Goal: Task Accomplishment & Management: Use online tool/utility

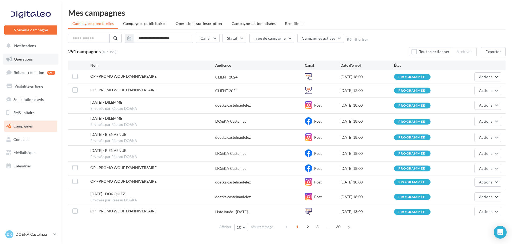
click at [24, 57] on span "Opérations" at bounding box center [23, 59] width 19 height 5
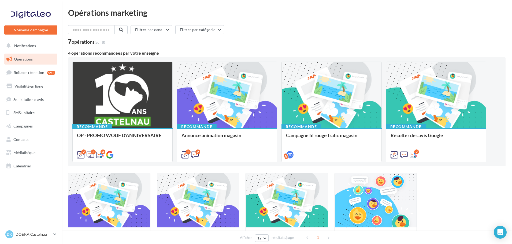
click at [356, 35] on div "Filtrer par canal Filtrer par catégorie" at bounding box center [286, 30] width 437 height 11
click at [37, 28] on button "Nouvelle campagne" at bounding box center [30, 29] width 53 height 9
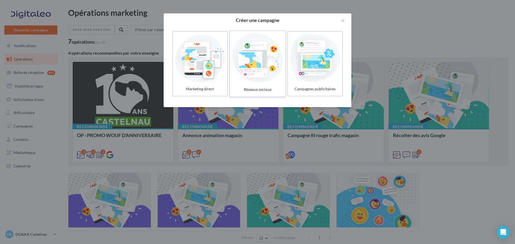
click at [265, 72] on div at bounding box center [257, 57] width 51 height 49
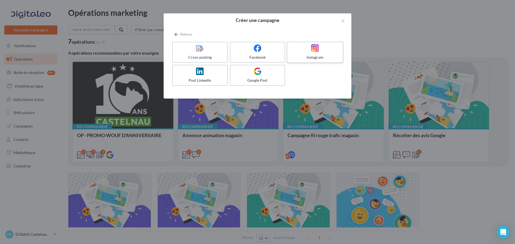
click at [302, 52] on div at bounding box center [314, 48] width 51 height 8
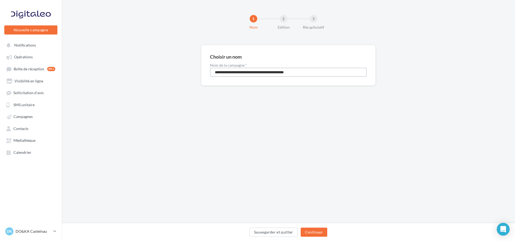
drag, startPoint x: 310, startPoint y: 74, endPoint x: 213, endPoint y: 72, distance: 97.3
click at [213, 72] on input "**********" at bounding box center [288, 72] width 157 height 9
type input "**********"
click at [315, 232] on button "Continuer" at bounding box center [313, 232] width 27 height 9
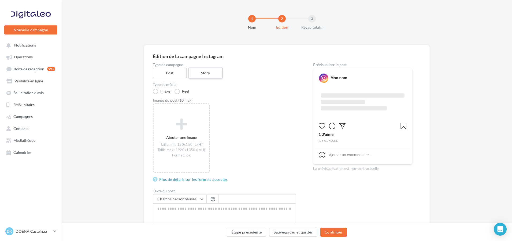
click at [206, 74] on label "Story" at bounding box center [205, 73] width 34 height 11
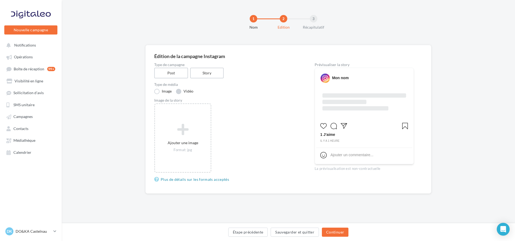
click at [179, 92] on label "Vidéo" at bounding box center [184, 91] width 17 height 5
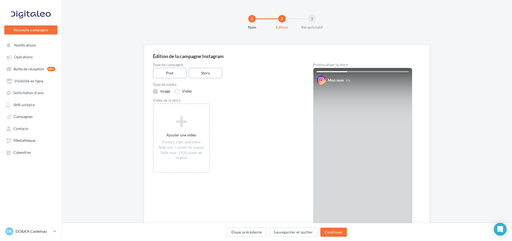
click at [156, 91] on label "Image" at bounding box center [161, 91] width 17 height 5
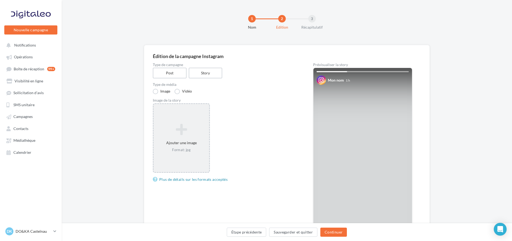
click at [175, 127] on icon at bounding box center [181, 129] width 51 height 13
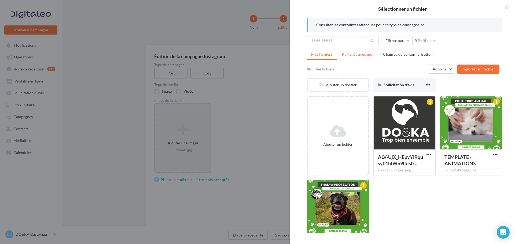
click at [354, 55] on span "Partagés avec moi" at bounding box center [358, 54] width 32 height 5
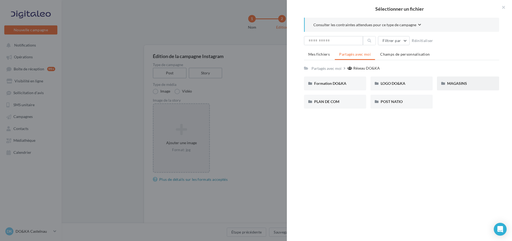
click at [457, 87] on div "MAGASINS" at bounding box center [468, 84] width 62 height 14
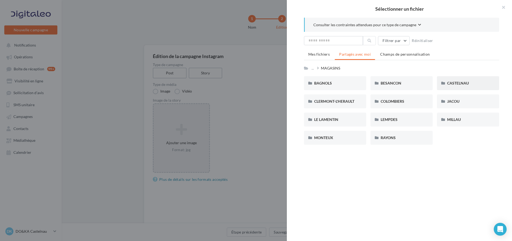
click at [456, 84] on span "CASTELNAU" at bounding box center [458, 83] width 22 height 5
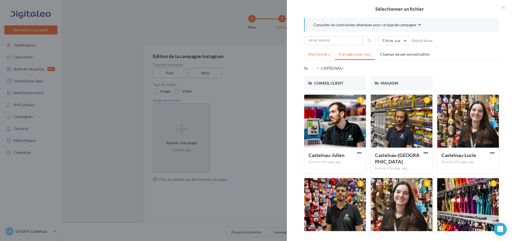
click at [326, 57] on li "Mes fichiers" at bounding box center [319, 55] width 30 height 10
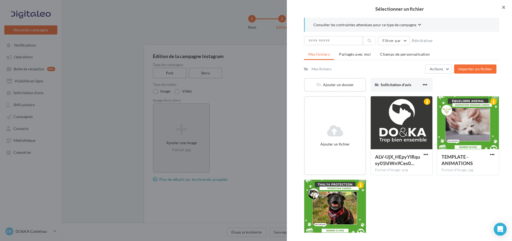
click at [501, 9] on button "button" at bounding box center [500, 8] width 21 height 16
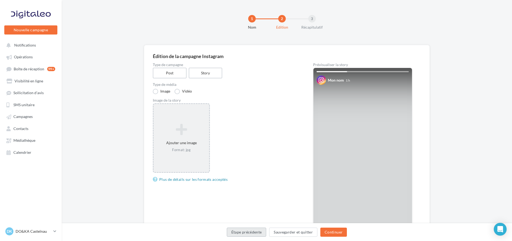
click at [258, 236] on button "Étape précédente" at bounding box center [247, 232] width 40 height 9
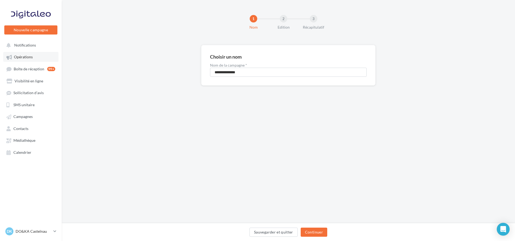
click at [39, 57] on link "Opérations" at bounding box center [30, 57] width 55 height 10
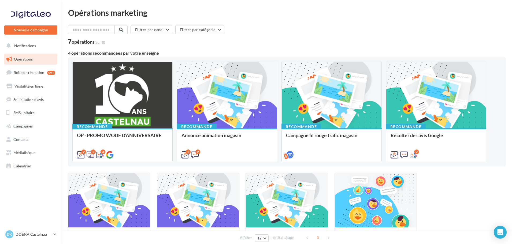
click at [322, 31] on div "Filtrer par canal Filtrer par catégorie" at bounding box center [286, 30] width 437 height 11
click at [37, 30] on button "Nouvelle campagne" at bounding box center [30, 29] width 53 height 9
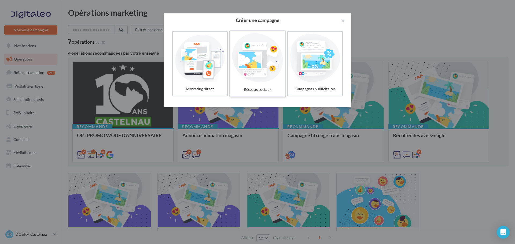
click at [254, 60] on div at bounding box center [257, 57] width 51 height 49
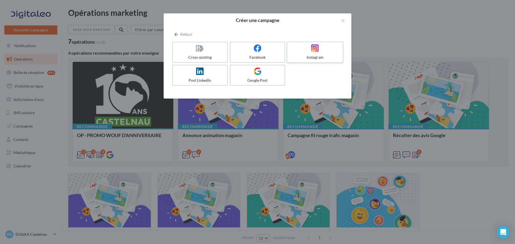
click at [303, 54] on label "Instagram" at bounding box center [315, 52] width 57 height 21
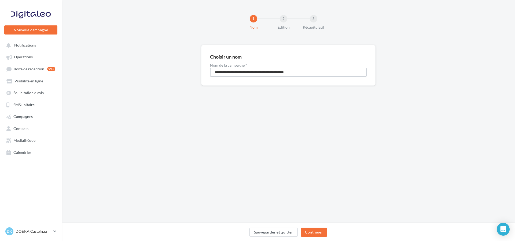
click at [280, 69] on input "**********" at bounding box center [288, 72] width 157 height 9
type input "**********"
click at [318, 234] on button "Continuer" at bounding box center [313, 232] width 27 height 9
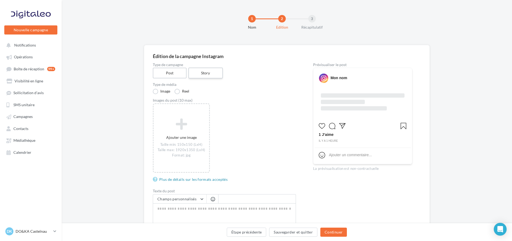
click at [204, 75] on label "Story" at bounding box center [205, 73] width 34 height 11
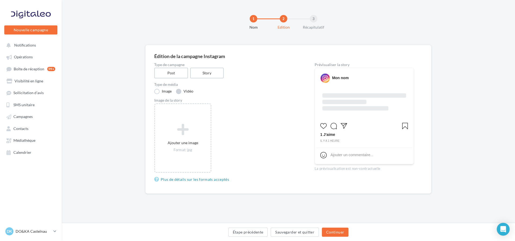
click at [179, 92] on label "Vidéo" at bounding box center [184, 91] width 17 height 5
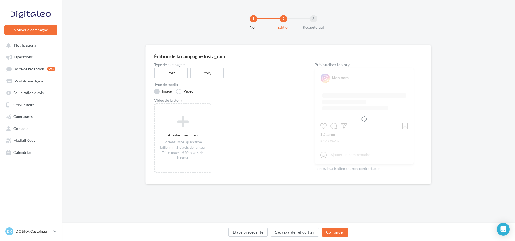
click at [156, 92] on label "Image" at bounding box center [162, 91] width 17 height 5
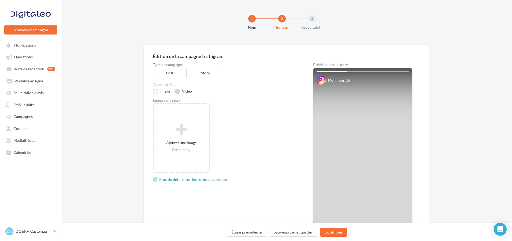
click at [179, 92] on label "Vidéo" at bounding box center [182, 91] width 17 height 5
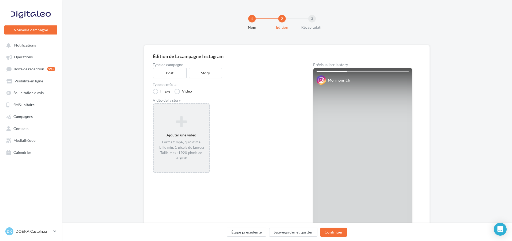
click at [187, 137] on div "Ajouter une vidéo Format: mp4, quicktime Taille min: 1 pixels de largeur Taille…" at bounding box center [181, 138] width 55 height 50
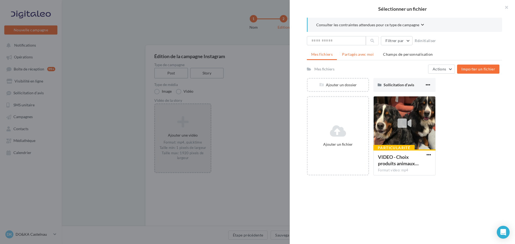
click at [344, 52] on span "Partagés avec moi" at bounding box center [358, 54] width 32 height 5
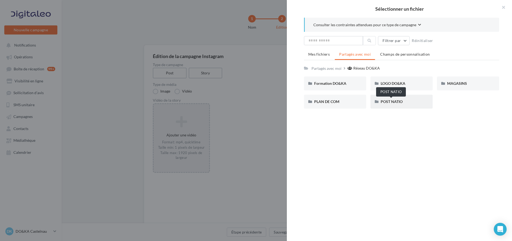
click at [393, 104] on span "POST NATIO" at bounding box center [392, 101] width 22 height 5
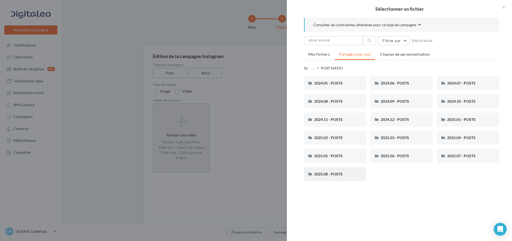
click at [328, 178] on div "2025.08 - POSTS" at bounding box center [335, 175] width 62 height 14
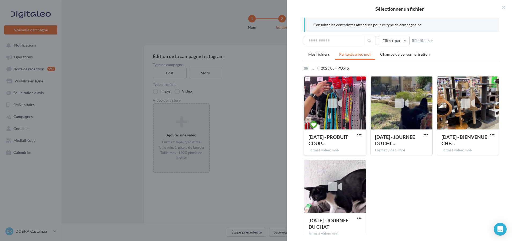
click at [352, 117] on div at bounding box center [335, 104] width 62 height 54
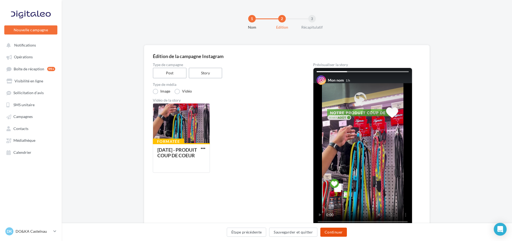
click at [334, 232] on button "Continuer" at bounding box center [333, 232] width 27 height 9
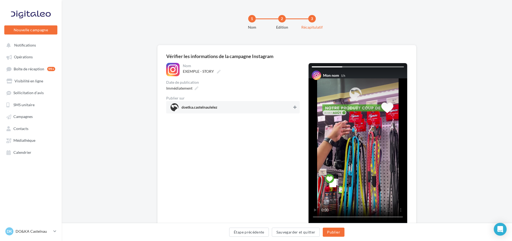
click at [296, 108] on icon at bounding box center [294, 108] width 3 height 4
click at [196, 89] on icon at bounding box center [197, 89] width 4 height 4
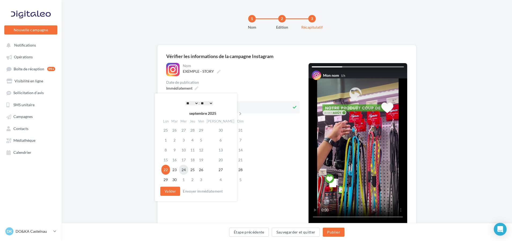
click at [187, 170] on td "24" at bounding box center [183, 170] width 9 height 10
click at [173, 191] on button "Valider" at bounding box center [170, 191] width 20 height 9
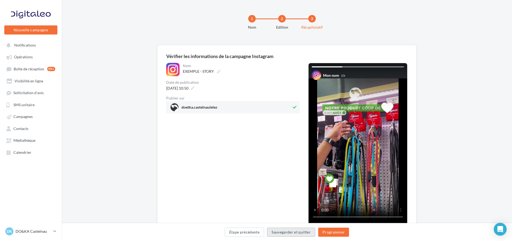
click at [281, 229] on button "Sauvegarder et quitter" at bounding box center [291, 232] width 48 height 9
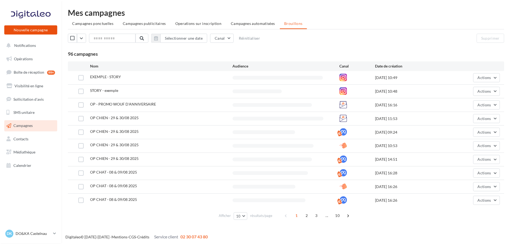
click at [38, 27] on button "Nouvelle campagne" at bounding box center [30, 29] width 53 height 9
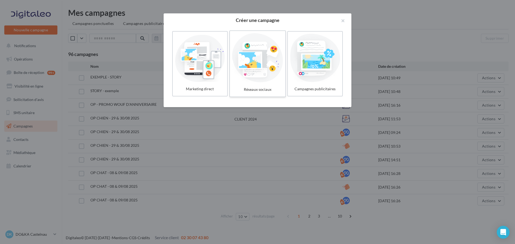
click at [252, 70] on div at bounding box center [257, 57] width 51 height 49
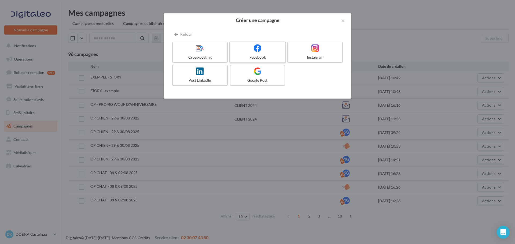
click at [259, 49] on icon at bounding box center [258, 48] width 8 height 8
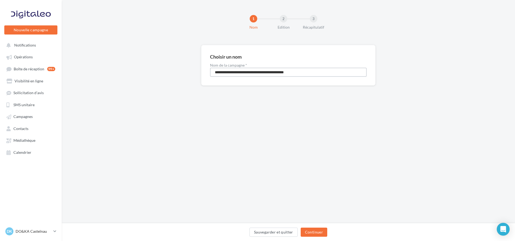
click at [243, 74] on input "**********" at bounding box center [288, 72] width 157 height 9
type input "**********"
click at [318, 235] on button "Continuer" at bounding box center [313, 232] width 27 height 9
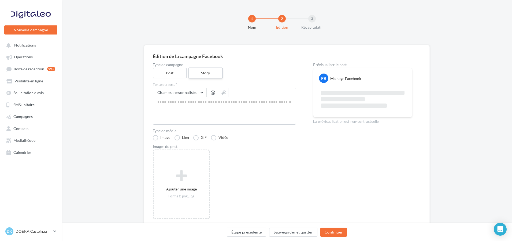
click at [205, 71] on label "Story" at bounding box center [205, 73] width 34 height 11
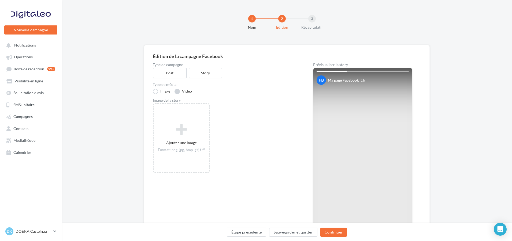
click at [180, 93] on label "Vidéo" at bounding box center [182, 91] width 17 height 5
click at [35, 122] on ul "Opérations Boîte de réception 99+ Visibilité en ligne Sollicitation d'avis SMS …" at bounding box center [30, 105] width 57 height 110
click at [36, 119] on link "Campagnes" at bounding box center [30, 117] width 55 height 10
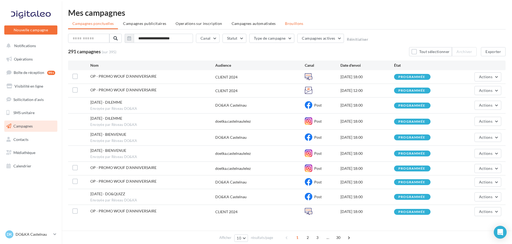
click at [293, 20] on li "Brouillons" at bounding box center [294, 24] width 27 height 10
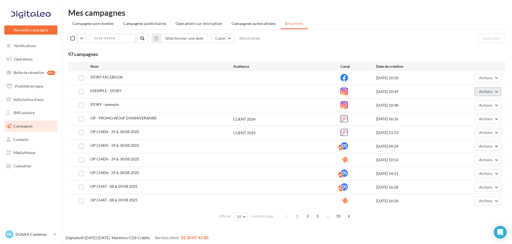
click at [484, 89] on span "Actions" at bounding box center [485, 91] width 13 height 5
click at [463, 142] on button "Supprimer" at bounding box center [475, 146] width 54 height 14
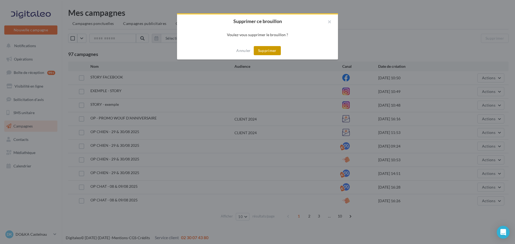
click at [266, 48] on button "Supprimer" at bounding box center [267, 50] width 27 height 9
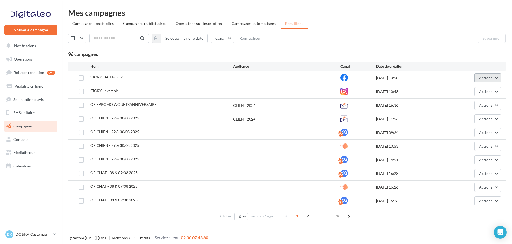
click at [484, 76] on span "Actions" at bounding box center [485, 78] width 13 height 5
click at [459, 55] on div "96 campagnes" at bounding box center [286, 54] width 437 height 6
click at [484, 78] on span "Actions" at bounding box center [485, 78] width 13 height 5
click at [470, 131] on button "Supprimer" at bounding box center [475, 132] width 54 height 14
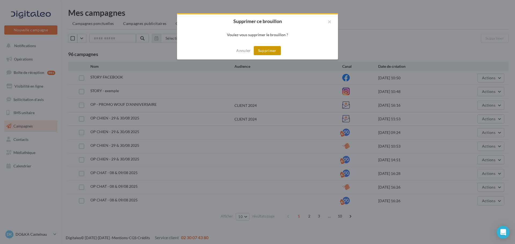
click at [274, 53] on button "Supprimer" at bounding box center [267, 50] width 27 height 9
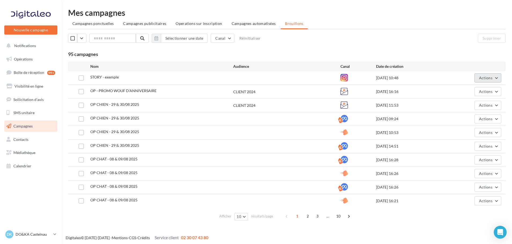
click at [479, 76] on span "Actions" at bounding box center [485, 78] width 13 height 5
click at [458, 128] on button "Supprimer" at bounding box center [475, 132] width 54 height 14
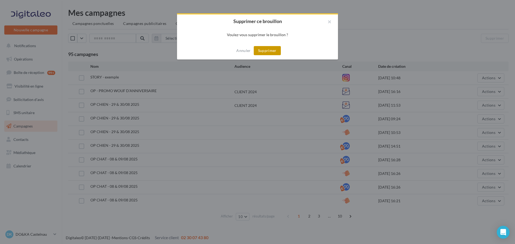
click at [273, 54] on button "Supprimer" at bounding box center [267, 50] width 27 height 9
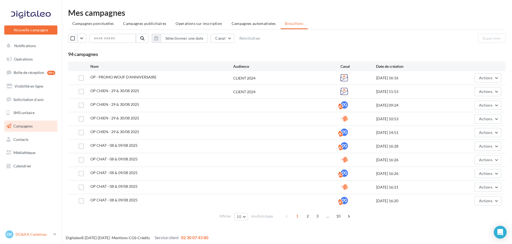
click at [38, 232] on p "DO&KA Castelnau" at bounding box center [34, 234] width 36 height 5
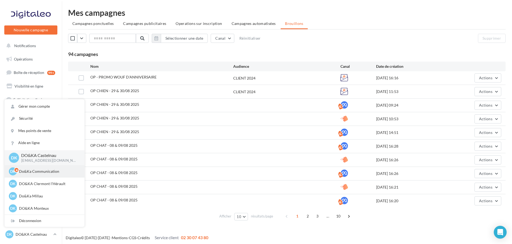
click at [43, 167] on div "DK Do&Ka Communication [EMAIL_ADDRESS][DOMAIN_NAME]" at bounding box center [45, 171] width 80 height 12
click at [44, 171] on p "Do&Ka Communication" at bounding box center [48, 171] width 59 height 5
